Goal: Find specific page/section

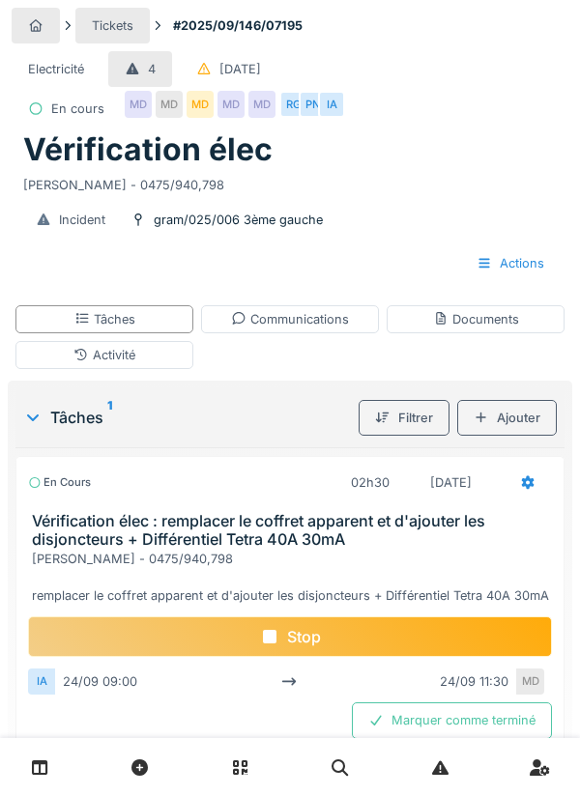
scroll to position [43, 0]
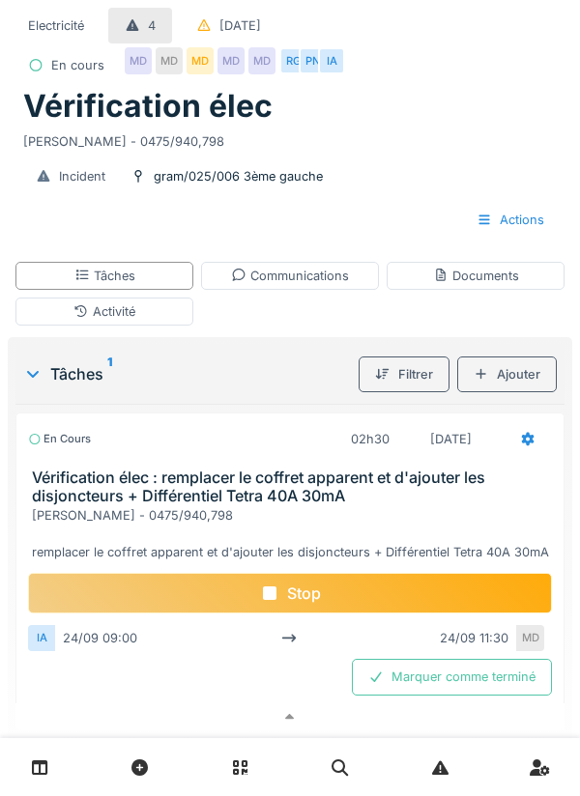
click at [75, 472] on h3 "Vérification élec : remplacer le coffret apparent et d'ajouter les disjoncteurs…" at bounding box center [294, 486] width 524 height 37
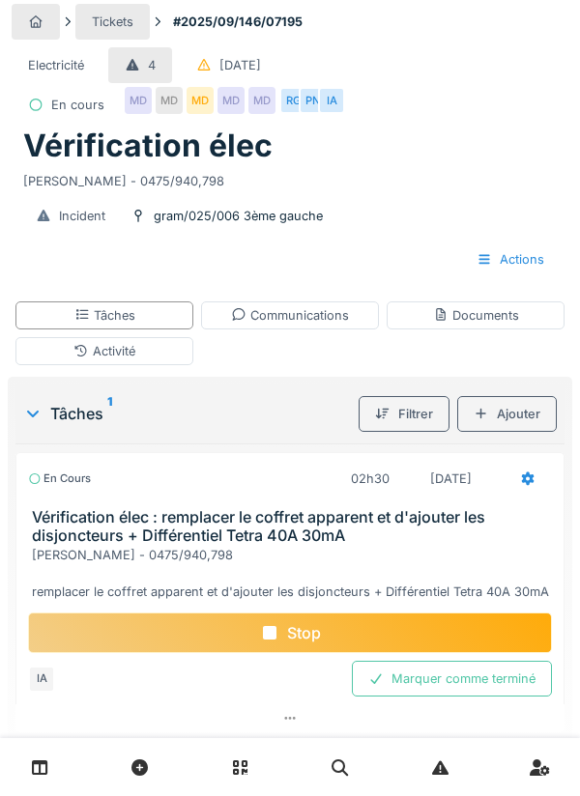
click at [91, 540] on h3 "Vérification élec : remplacer le coffret apparent et d'ajouter les disjoncteurs…" at bounding box center [294, 526] width 524 height 37
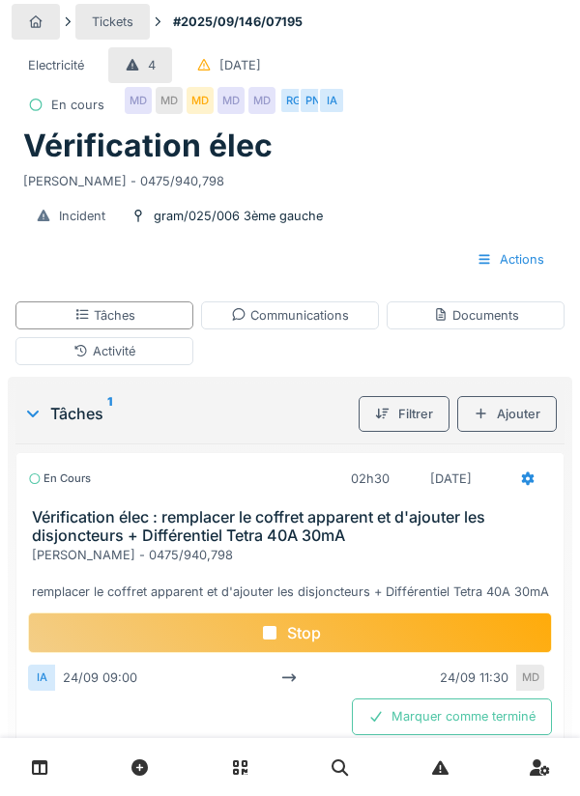
scroll to position [43, 0]
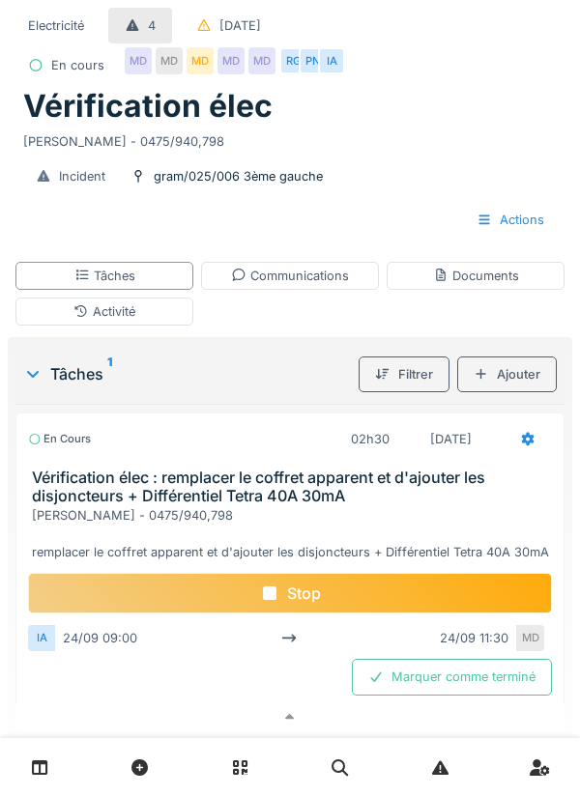
click at [68, 500] on h3 "Vérification élec : remplacer le coffret apparent et d'ajouter les disjoncteurs…" at bounding box center [294, 486] width 524 height 37
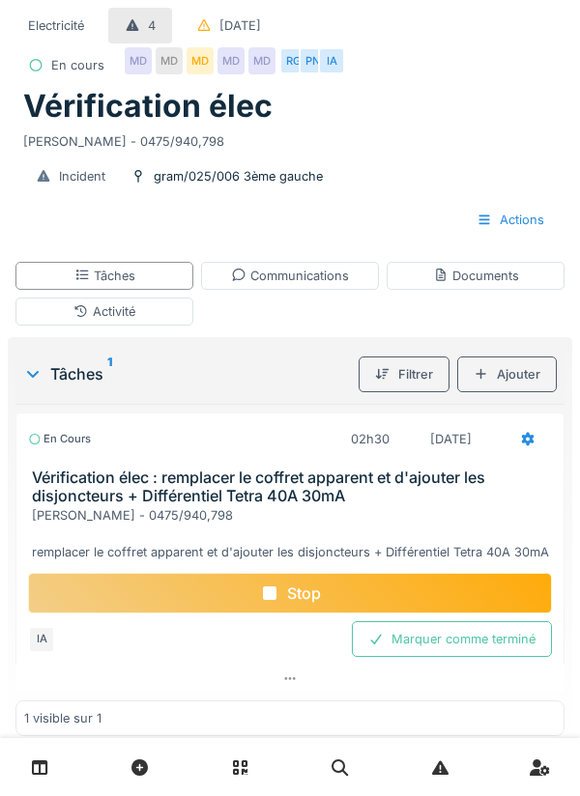
scroll to position [4, 0]
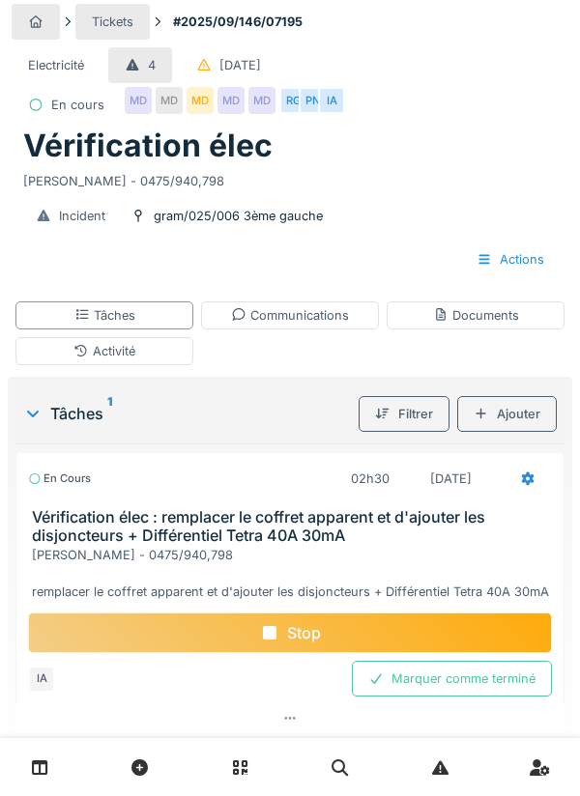
click at [56, 315] on div "Tâches" at bounding box center [104, 315] width 178 height 28
click at [50, 354] on div "Activité" at bounding box center [104, 351] width 178 height 28
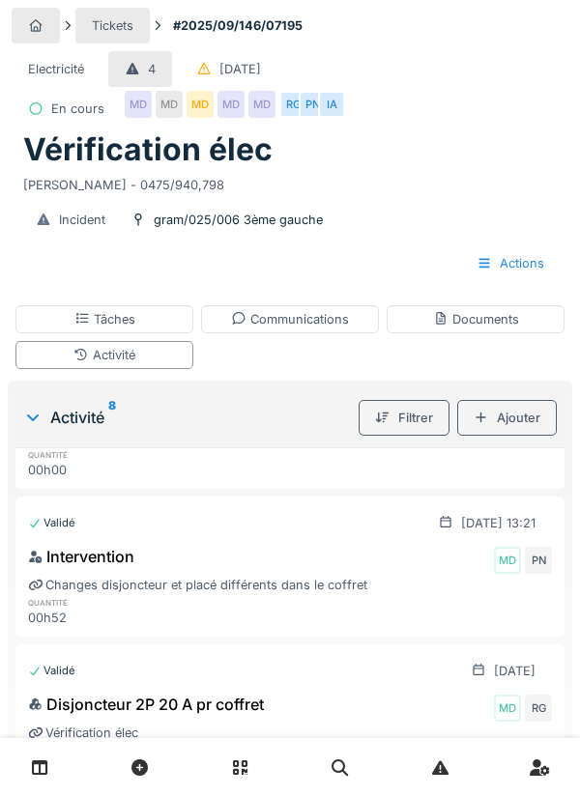
scroll to position [0, 0]
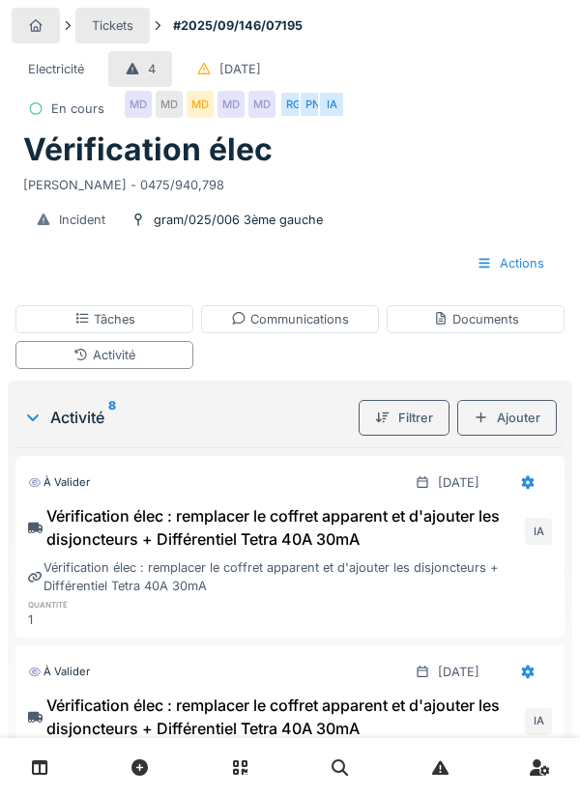
click at [548, 315] on div "Documents" at bounding box center [475, 319] width 178 height 28
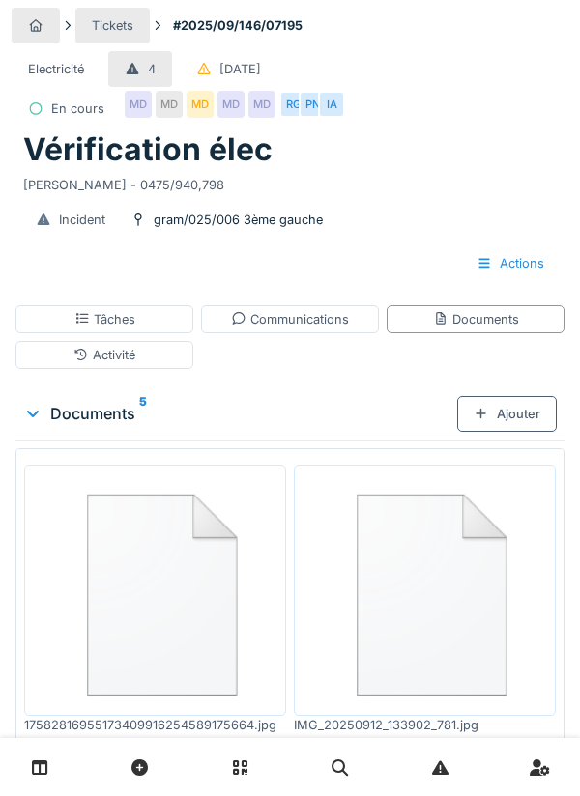
click at [346, 305] on div "Communications" at bounding box center [290, 319] width 178 height 28
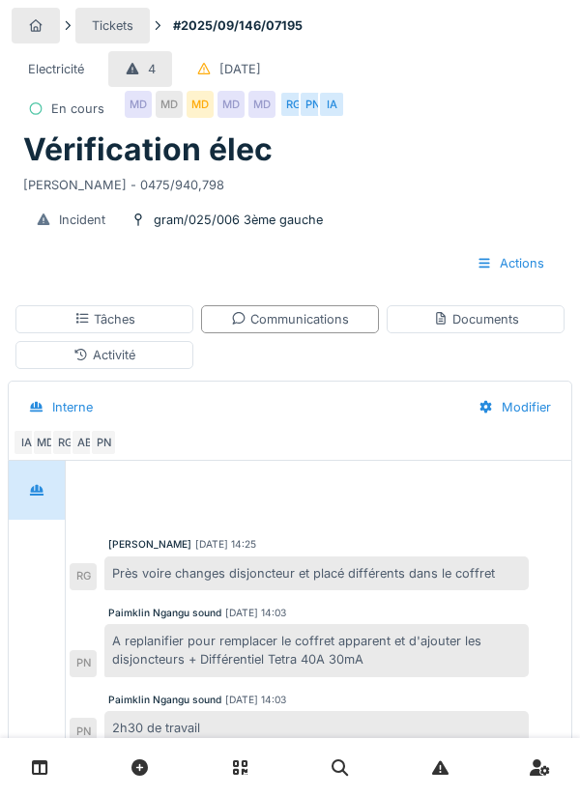
click at [60, 308] on div "Tâches" at bounding box center [104, 319] width 178 height 28
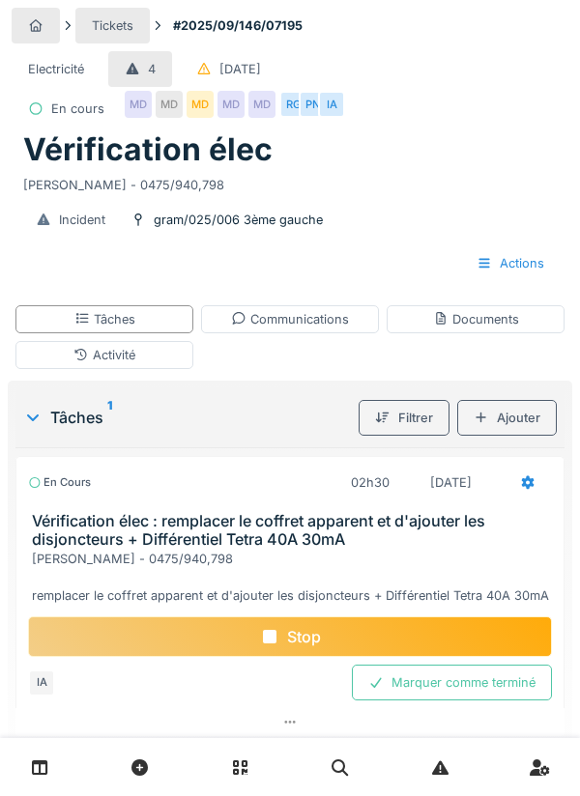
click at [32, 790] on link at bounding box center [39, 767] width 49 height 45
